Goal: Information Seeking & Learning: Learn about a topic

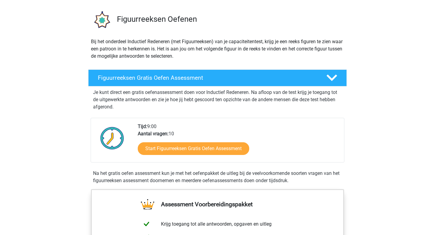
scroll to position [108, 0]
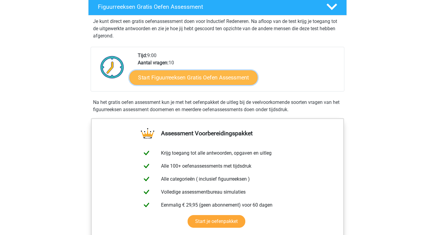
click at [146, 79] on link "Start Figuurreeksen Gratis Oefen Assessment" at bounding box center [194, 77] width 128 height 14
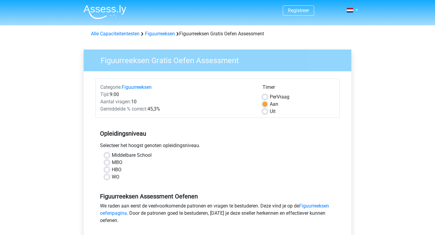
click at [112, 177] on label "WO" at bounding box center [116, 176] width 8 height 7
click at [109, 177] on input "WO" at bounding box center [106, 176] width 5 height 6
radio input "true"
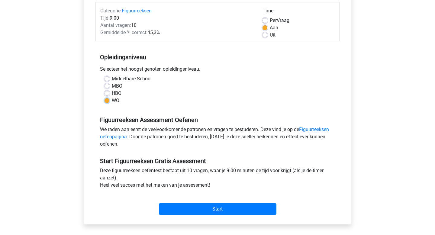
scroll to position [78, 0]
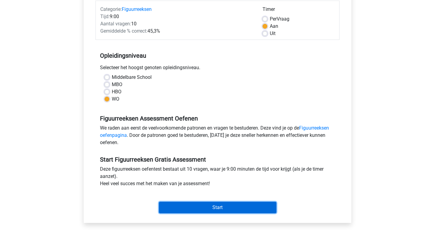
click at [177, 203] on input "Start" at bounding box center [217, 207] width 117 height 11
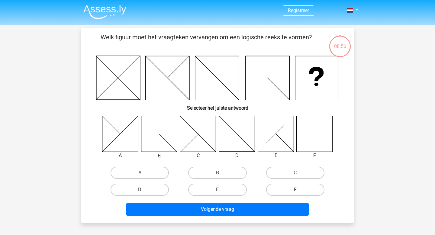
click at [318, 127] on icon at bounding box center [315, 134] width 36 height 36
click at [285, 192] on label "F" at bounding box center [295, 190] width 58 height 12
click at [295, 192] on input "F" at bounding box center [297, 192] width 4 height 4
radio input "true"
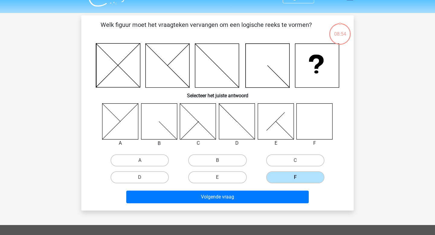
scroll to position [13, 0]
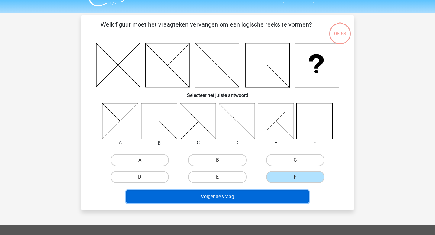
click at [270, 199] on button "Volgende vraag" at bounding box center [217, 196] width 183 height 13
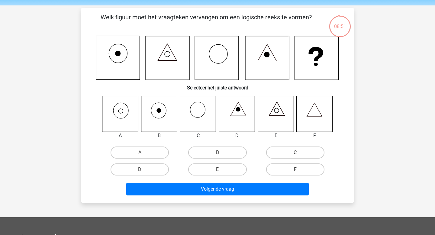
scroll to position [17, 0]
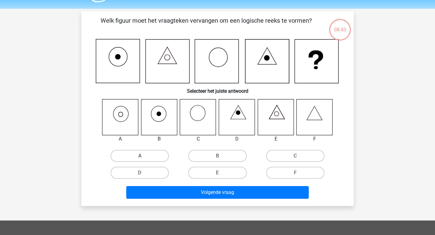
click at [122, 153] on label "A" at bounding box center [140, 156] width 58 height 12
click at [140, 156] on input "A" at bounding box center [142, 158] width 4 height 4
radio input "true"
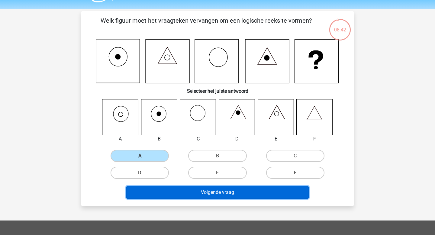
click at [213, 195] on button "Volgende vraag" at bounding box center [217, 192] width 183 height 13
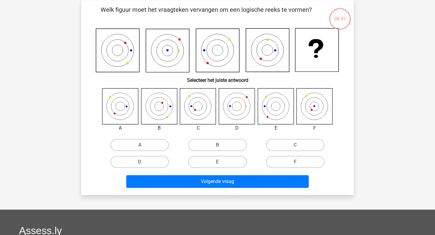
scroll to position [28, 0]
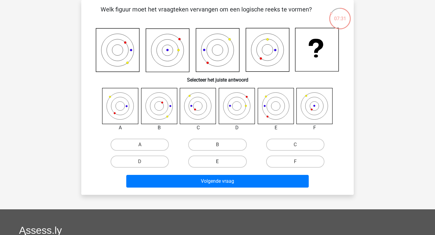
click at [214, 159] on label "E" at bounding box center [217, 162] width 58 height 12
click at [217, 162] on input "E" at bounding box center [219, 164] width 4 height 4
radio input "true"
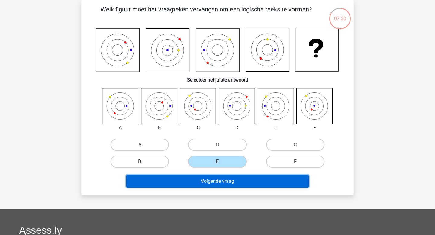
click at [222, 184] on button "Volgende vraag" at bounding box center [217, 181] width 183 height 13
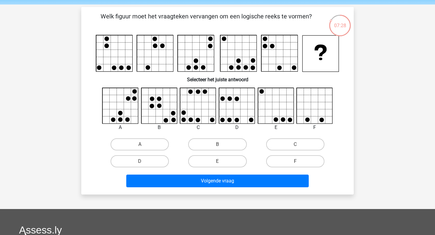
scroll to position [20, 0]
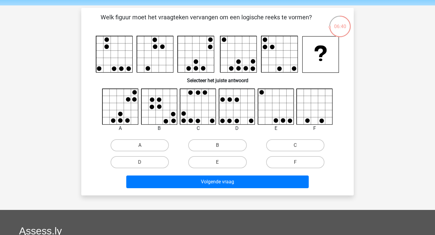
click at [168, 98] on icon at bounding box center [159, 107] width 36 height 36
click at [236, 147] on label "B" at bounding box center [217, 145] width 58 height 12
click at [221, 147] on input "B" at bounding box center [219, 147] width 4 height 4
radio input "true"
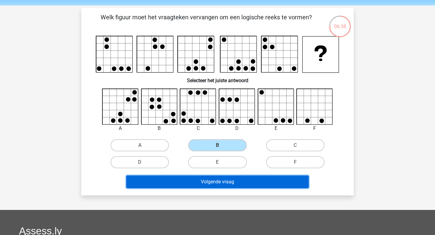
click at [236, 183] on button "Volgende vraag" at bounding box center [217, 181] width 183 height 13
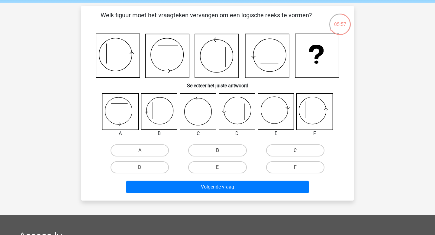
scroll to position [22, 0]
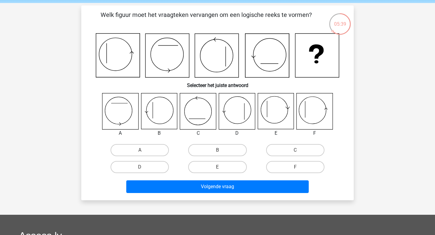
click at [317, 121] on icon at bounding box center [315, 111] width 36 height 36
click at [292, 174] on div "F" at bounding box center [295, 167] width 78 height 17
click at [294, 167] on label "F" at bounding box center [295, 167] width 58 height 12
click at [295, 167] on input "F" at bounding box center [297, 169] width 4 height 4
radio input "true"
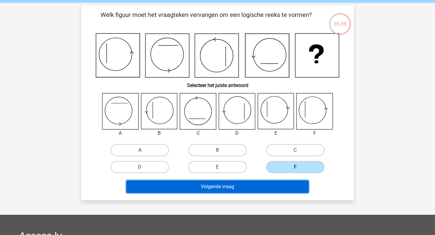
click at [285, 182] on button "Volgende vraag" at bounding box center [217, 186] width 183 height 13
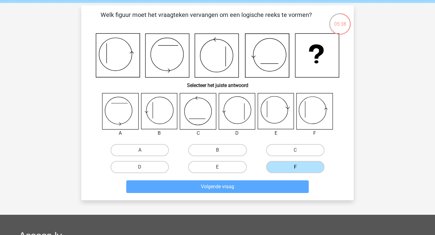
scroll to position [28, 0]
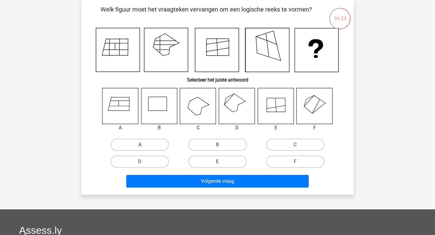
click at [144, 142] on label "A" at bounding box center [140, 145] width 58 height 12
click at [144, 145] on input "A" at bounding box center [142, 147] width 4 height 4
radio input "true"
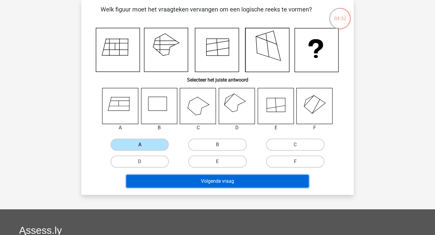
click at [199, 182] on button "Volgende vraag" at bounding box center [217, 181] width 183 height 13
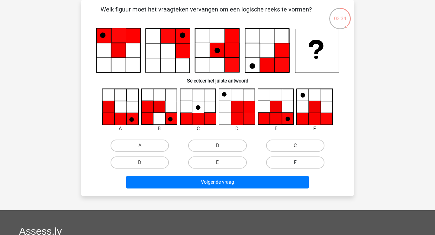
click at [287, 162] on label "F" at bounding box center [295, 162] width 58 height 12
click at [295, 162] on input "F" at bounding box center [297, 164] width 4 height 4
radio input "true"
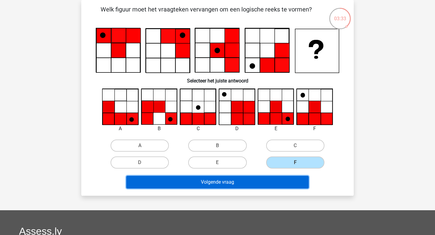
click at [272, 183] on button "Volgende vraag" at bounding box center [217, 182] width 183 height 13
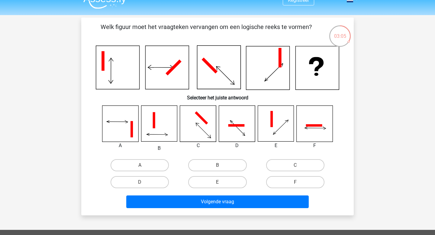
scroll to position [11, 0]
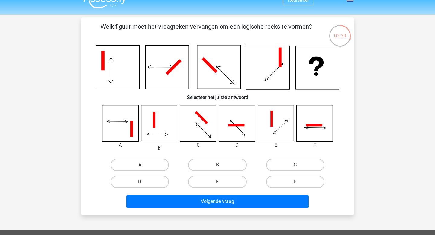
click at [116, 123] on icon at bounding box center [120, 123] width 36 height 36
click at [143, 165] on input "A" at bounding box center [142, 167] width 4 height 4
radio input "true"
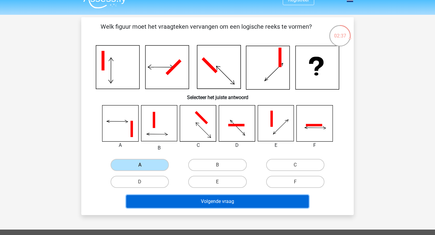
click at [176, 195] on button "Volgende vraag" at bounding box center [217, 201] width 183 height 13
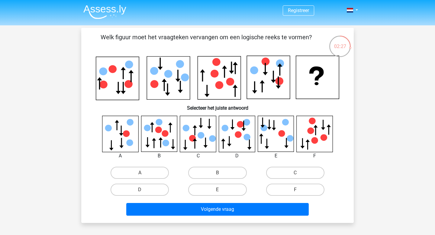
scroll to position [0, 0]
click at [219, 174] on input "B" at bounding box center [219, 175] width 4 height 4
radio input "true"
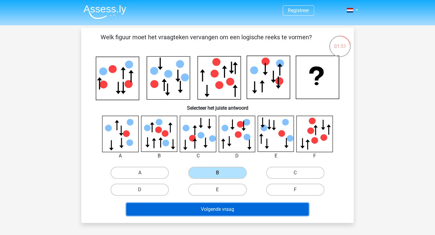
click at [226, 212] on button "Volgende vraag" at bounding box center [217, 209] width 183 height 13
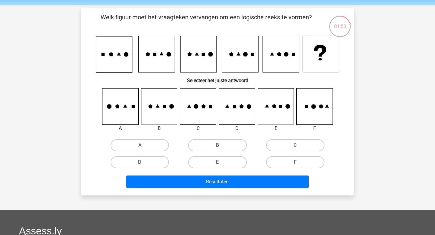
scroll to position [15, 0]
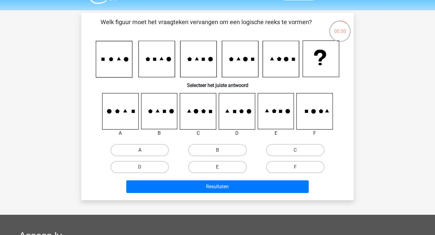
click at [154, 149] on label "A" at bounding box center [140, 150] width 58 height 12
click at [144, 150] on input "A" at bounding box center [142, 152] width 4 height 4
radio input "true"
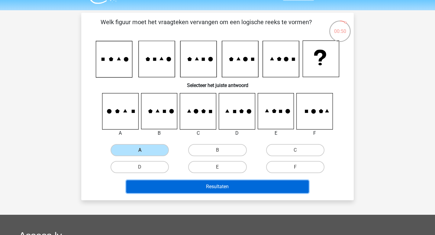
click at [200, 191] on button "Resultaten" at bounding box center [217, 186] width 183 height 13
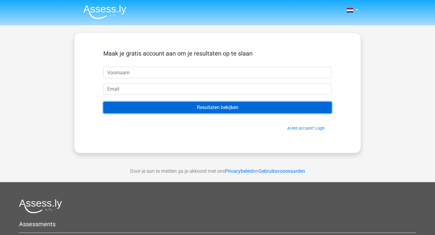
click at [215, 109] on input "Resultaten bekijken" at bounding box center [217, 107] width 228 height 11
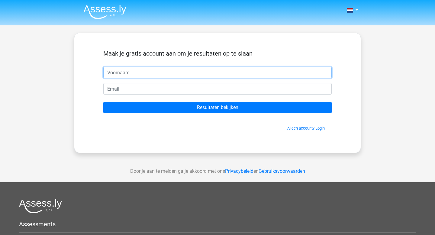
click at [191, 72] on input "text" at bounding box center [217, 72] width 228 height 11
type input "[PERSON_NAME]"
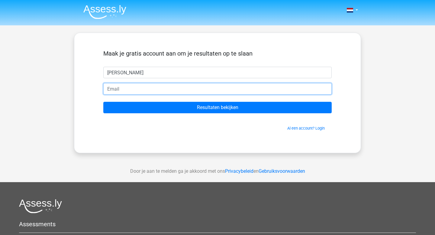
click at [185, 90] on input "email" at bounding box center [217, 88] width 228 height 11
type input "[PERSON_NAME][EMAIL_ADDRESS][DOMAIN_NAME]"
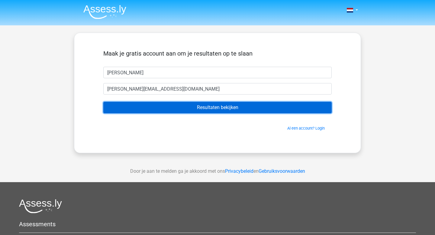
click at [197, 107] on input "Resultaten bekijken" at bounding box center [217, 107] width 228 height 11
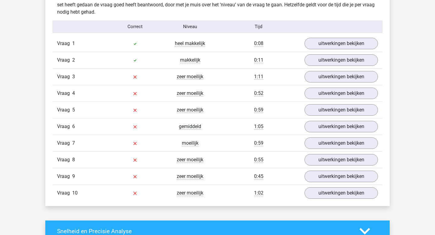
scroll to position [502, 0]
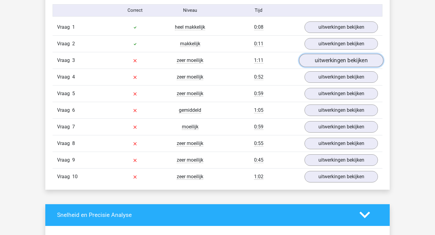
click at [330, 59] on link "uitwerkingen bekijken" at bounding box center [341, 60] width 84 height 13
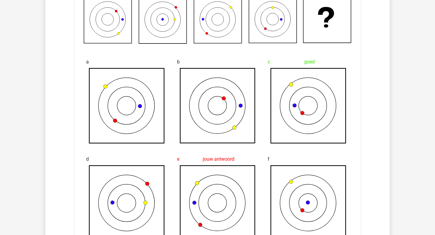
scroll to position [616, 0]
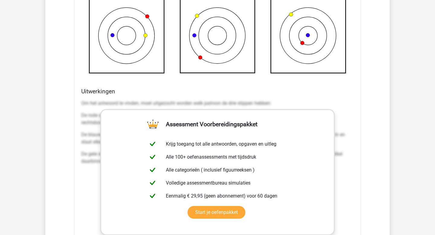
click at [306, 99] on div "Om het antwoord te vinden, moet uitgezocht worden welk patroon de drie stippen …" at bounding box center [217, 134] width 272 height 75
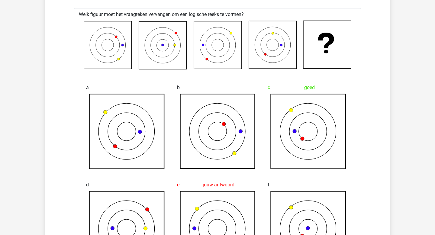
scroll to position [568, 0]
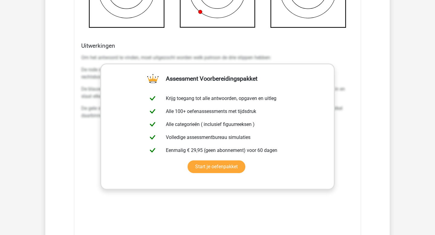
click at [267, 42] on div "Welk figuur moet het vraagteken vervangen om een logische reeks te vormen? a b …" at bounding box center [217, 15] width 287 height 491
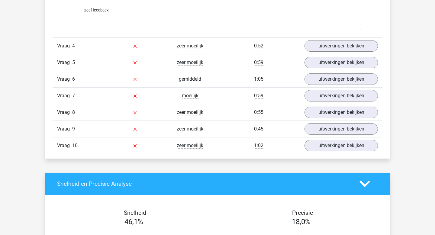
scroll to position [991, 0]
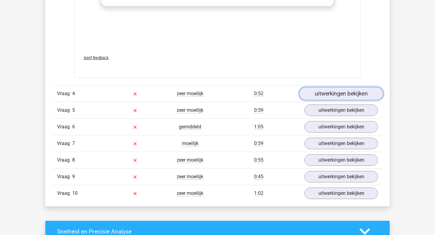
click at [315, 95] on link "uitwerkingen bekijken" at bounding box center [341, 93] width 84 height 13
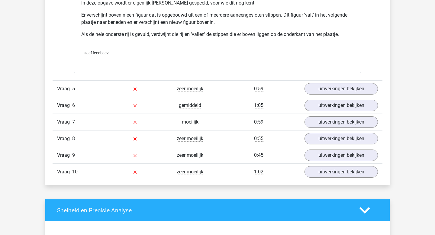
scroll to position [1410, 0]
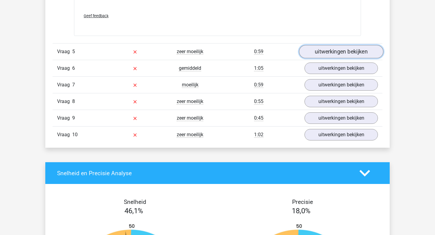
click at [355, 50] on link "uitwerkingen bekijken" at bounding box center [341, 51] width 84 height 13
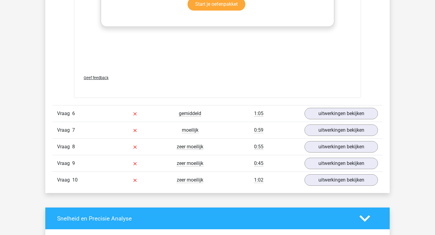
scroll to position [1882, 0]
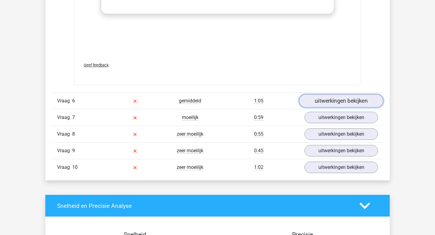
click at [323, 95] on link "uitwerkingen bekijken" at bounding box center [341, 100] width 84 height 13
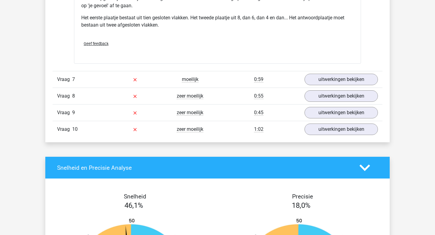
scroll to position [2293, 0]
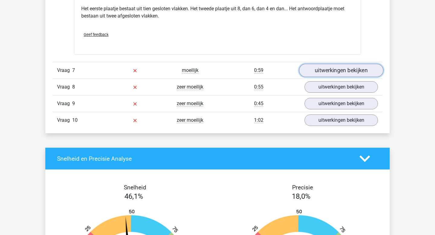
click at [327, 74] on link "uitwerkingen bekijken" at bounding box center [341, 70] width 84 height 13
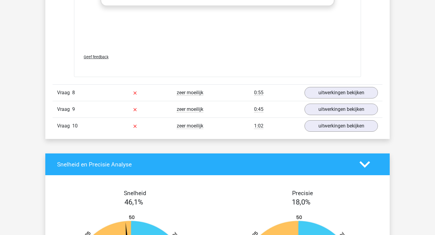
scroll to position [2819, 0]
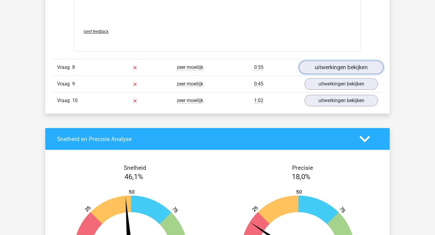
click at [339, 66] on link "uitwerkingen bekijken" at bounding box center [341, 67] width 84 height 13
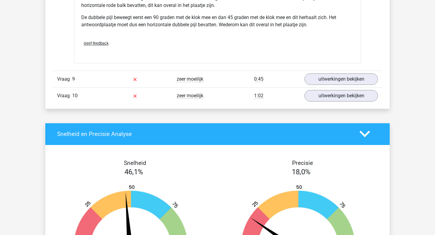
scroll to position [3139, 0]
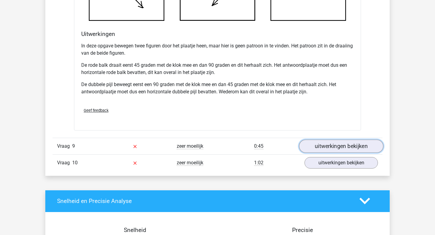
click at [321, 145] on link "uitwerkingen bekijken" at bounding box center [341, 146] width 84 height 13
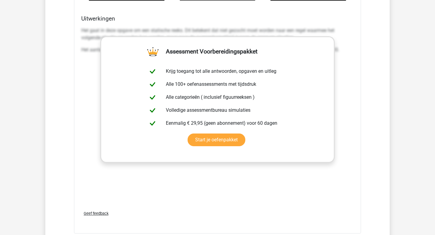
scroll to position [3655, 0]
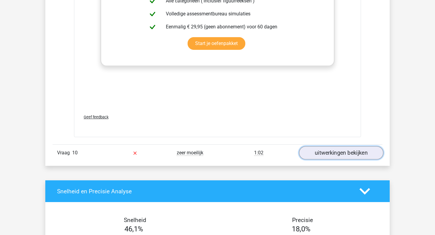
click at [338, 149] on link "uitwerkingen bekijken" at bounding box center [341, 152] width 84 height 13
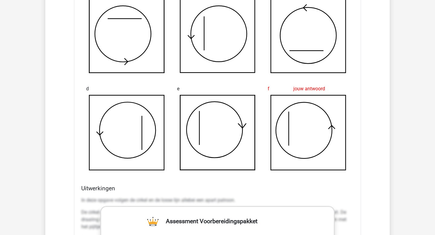
scroll to position [1373, 0]
